Goal: Task Accomplishment & Management: Complete application form

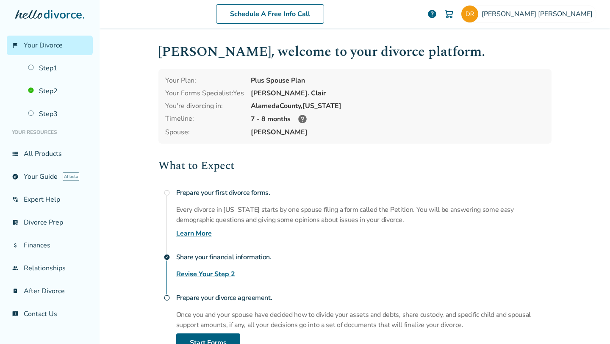
click at [305, 120] on icon at bounding box center [302, 119] width 8 height 8
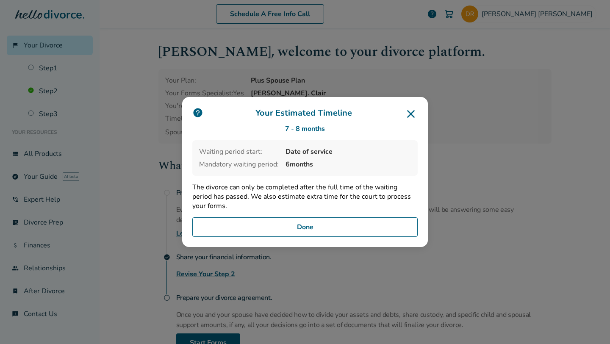
click at [411, 117] on icon at bounding box center [411, 114] width 14 height 14
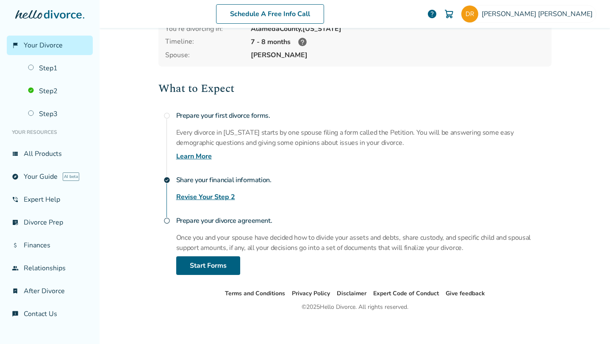
scroll to position [80, 0]
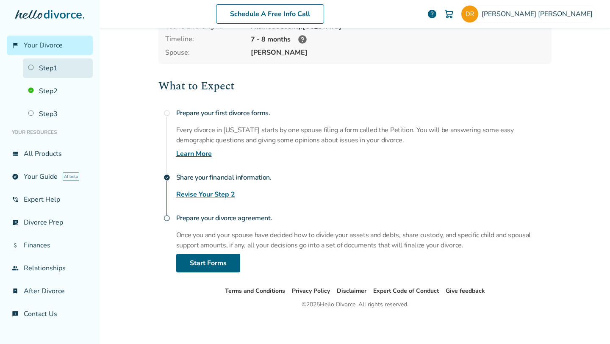
click at [55, 75] on link "Step 1" at bounding box center [58, 67] width 70 height 19
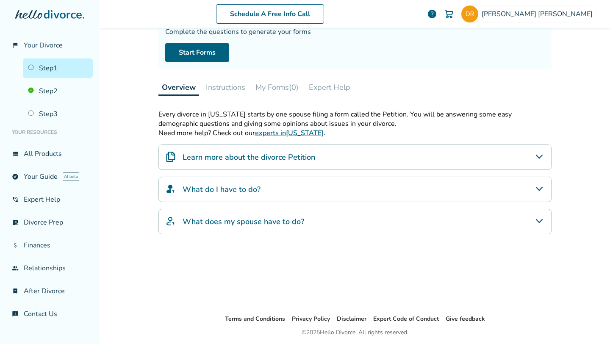
scroll to position [42, 0]
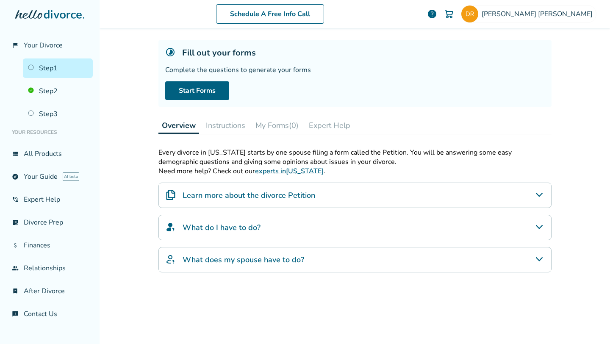
click at [278, 128] on button "My Forms (0)" at bounding box center [277, 125] width 50 height 17
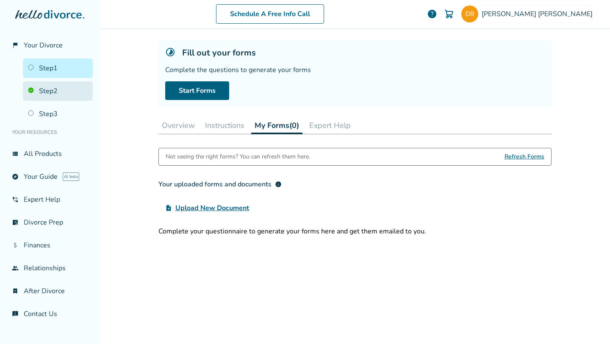
click at [77, 92] on link "Step 2" at bounding box center [58, 90] width 70 height 19
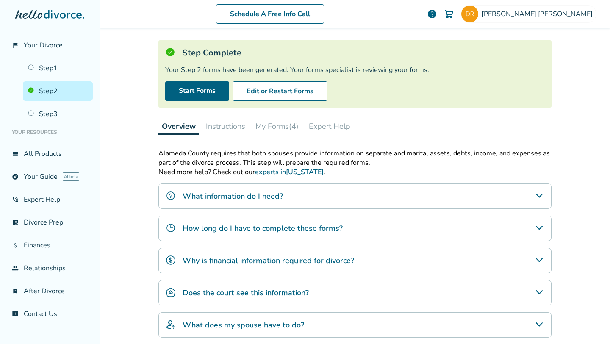
click at [278, 130] on button "My Forms (4)" at bounding box center [277, 126] width 50 height 17
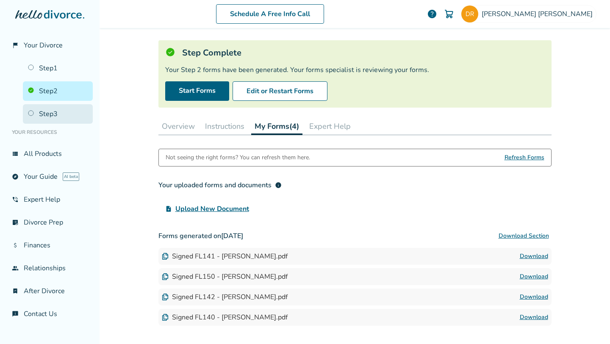
click at [57, 117] on link "Step 3" at bounding box center [58, 113] width 70 height 19
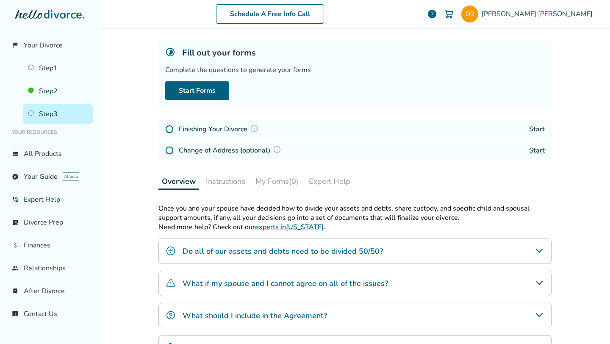
click at [535, 127] on link "Start" at bounding box center [537, 129] width 16 height 9
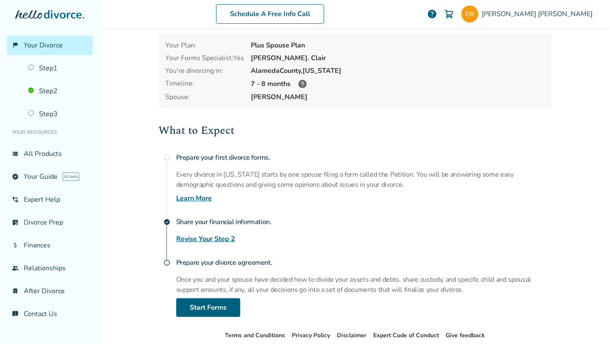
scroll to position [80, 0]
